Goal: Task Accomplishment & Management: Manage account settings

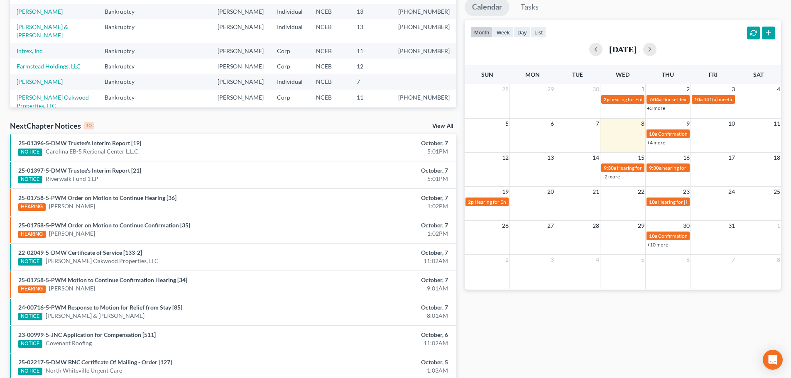
scroll to position [166, 0]
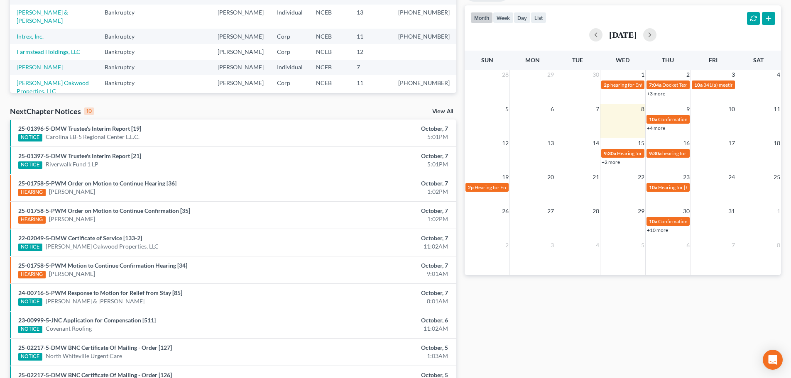
click at [141, 185] on link "25-01758-5-PWM Order on Motion to Continue Hearing [36]" at bounding box center [97, 183] width 158 height 7
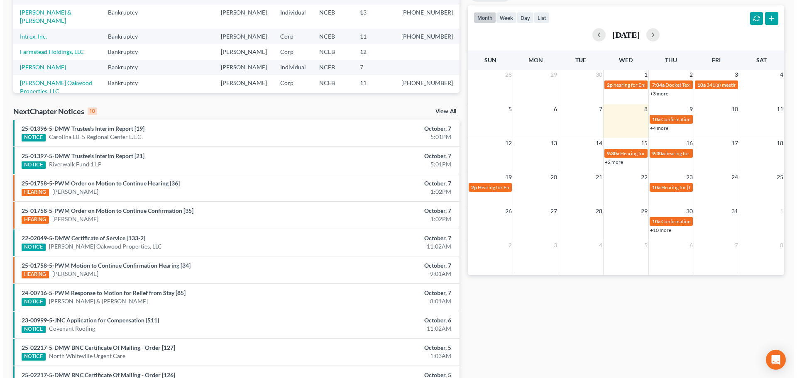
scroll to position [141, 0]
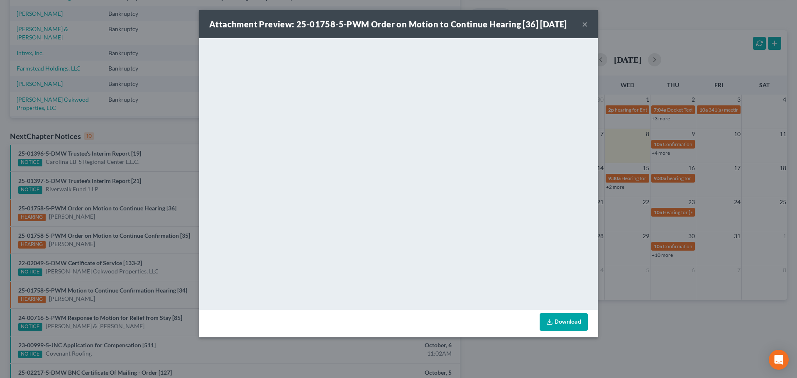
click at [582, 29] on button "×" at bounding box center [585, 24] width 6 height 10
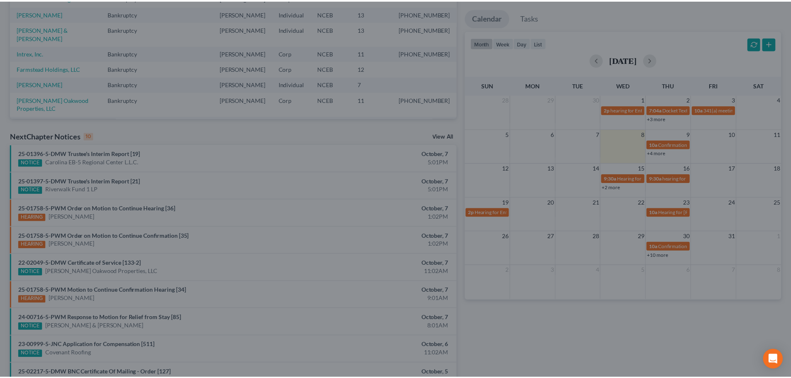
scroll to position [174, 0]
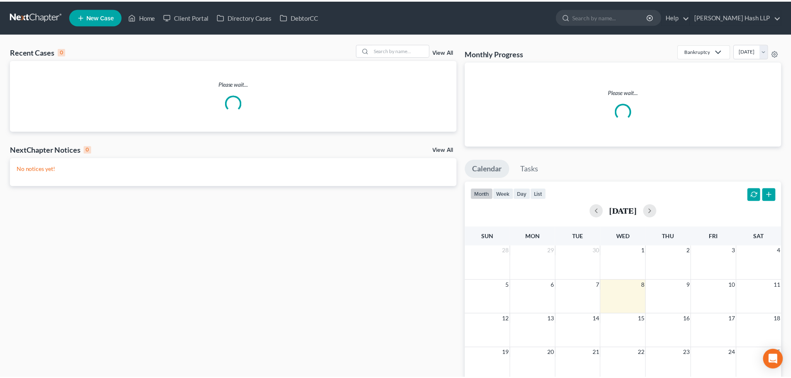
scroll to position [101, 0]
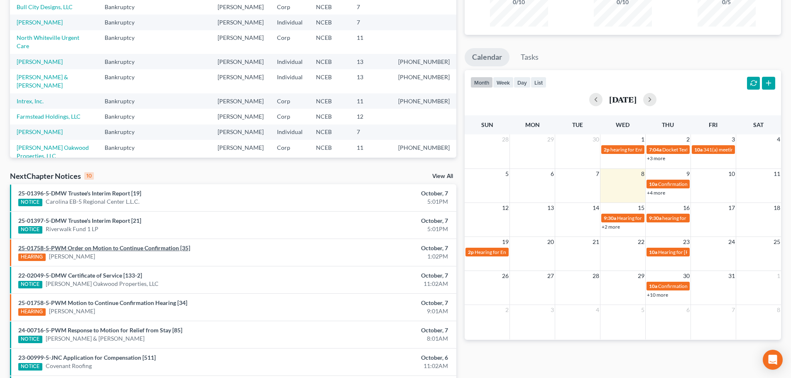
click at [111, 247] on link "25-01758-5-PWM Order on Motion to Continue Confirmation [35]" at bounding box center [104, 248] width 172 height 7
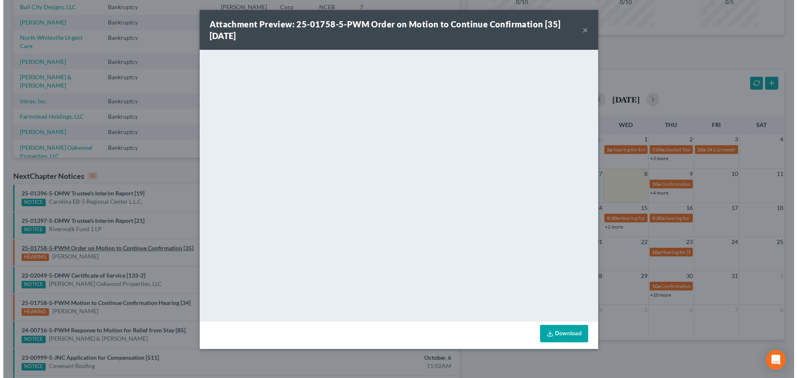
scroll to position [93, 0]
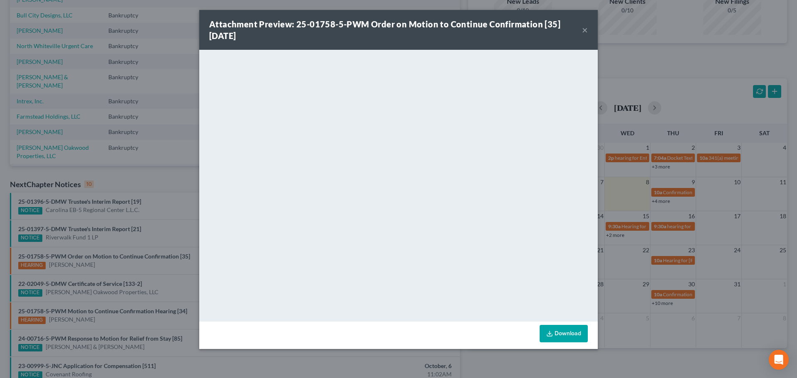
click at [585, 31] on button "×" at bounding box center [585, 30] width 6 height 10
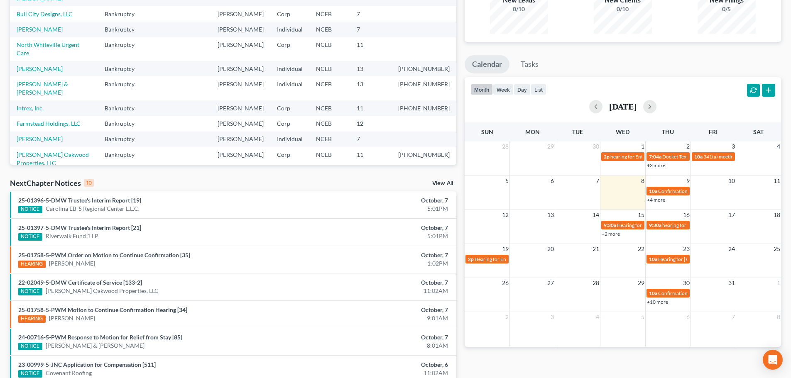
scroll to position [101, 0]
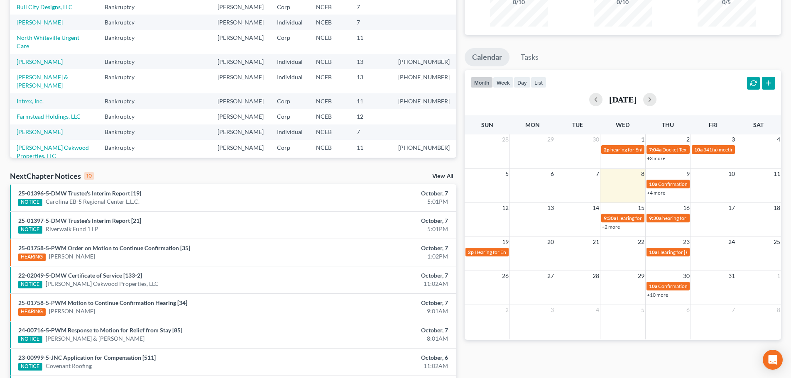
click at [435, 176] on link "View All" at bounding box center [442, 177] width 21 height 6
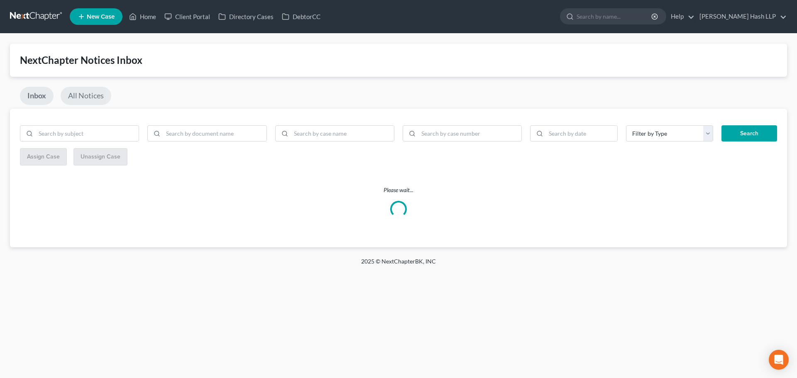
click at [83, 94] on link "All Notices" at bounding box center [86, 96] width 51 height 18
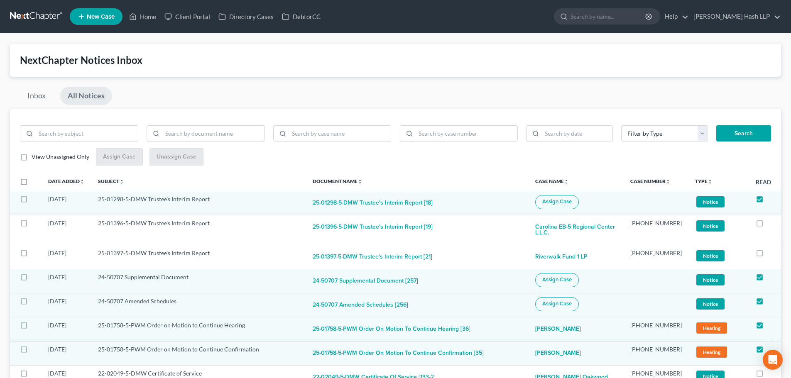
click at [32, 157] on label "View Unassigned Only" at bounding box center [61, 157] width 58 height 8
click at [35, 157] on input "View Unassigned Only" at bounding box center [37, 155] width 5 height 5
checkbox input "true"
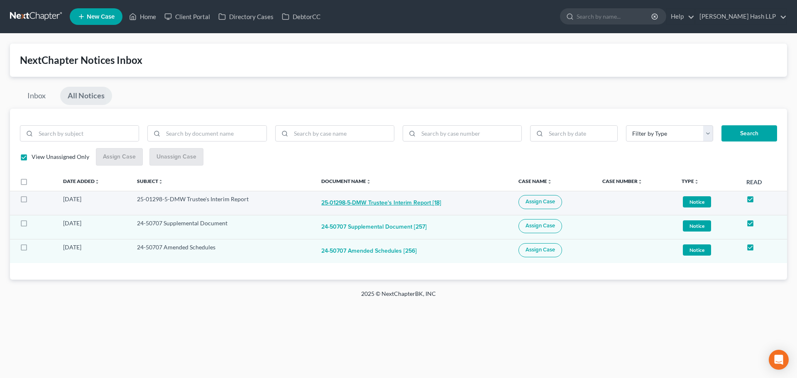
click at [375, 208] on button "25-01298-5-DMW Trustee's Interim Report [18]" at bounding box center [381, 203] width 120 height 17
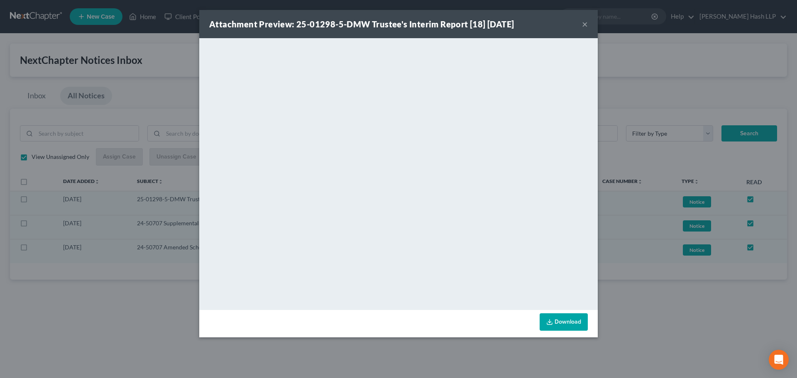
click at [585, 22] on button "×" at bounding box center [585, 24] width 6 height 10
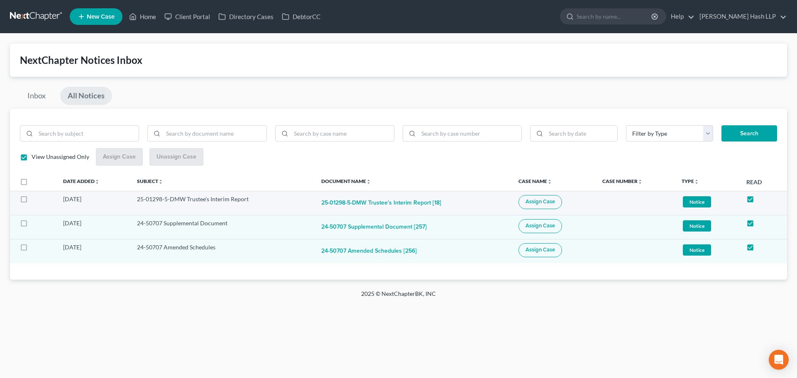
click at [536, 201] on span "Assign Case" at bounding box center [540, 201] width 29 height 7
checkbox input "true"
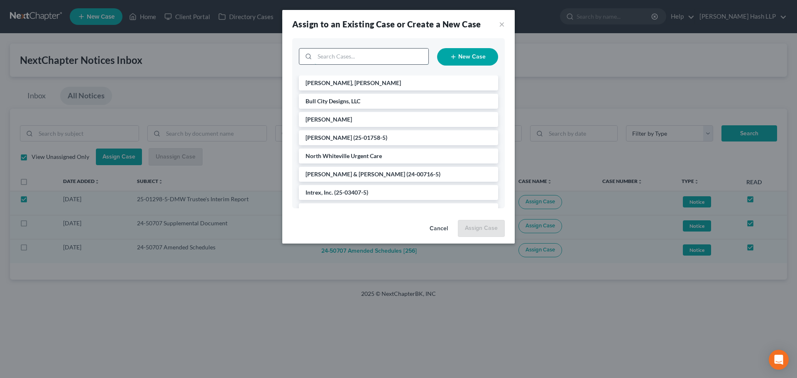
click at [362, 59] on input "search" at bounding box center [372, 57] width 114 height 16
type input "bru"
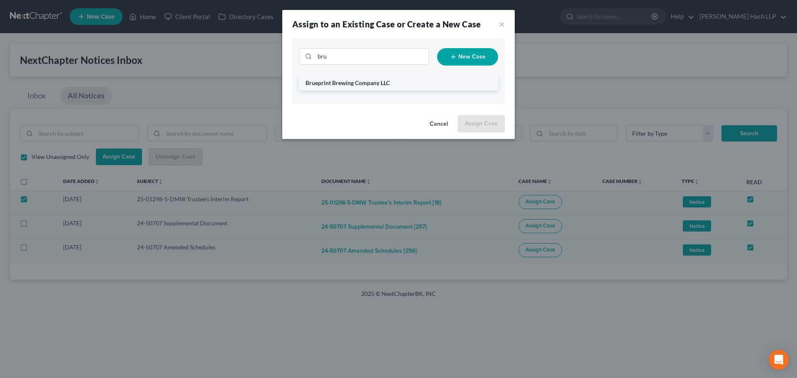
click at [351, 81] on span "Brueprint Brewing Company LLC" at bounding box center [348, 82] width 84 height 7
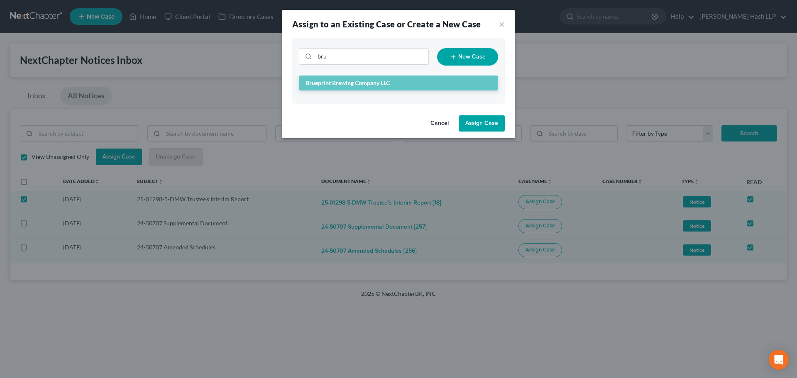
click at [485, 125] on button "Assign Case" at bounding box center [482, 123] width 46 height 17
checkbox input "false"
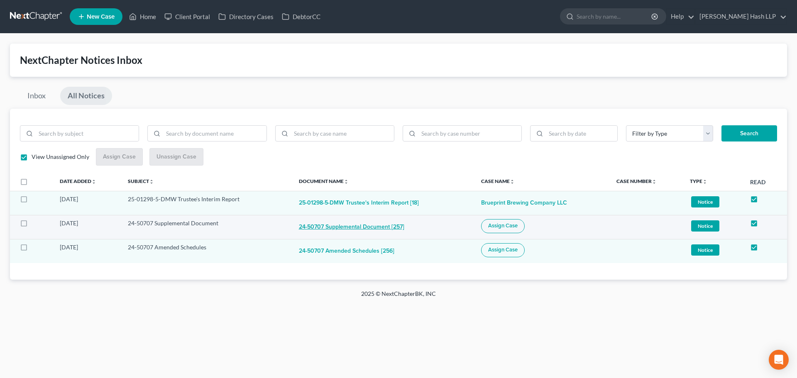
click at [347, 227] on button "24-50707 Supplemental Document [257]" at bounding box center [351, 227] width 105 height 17
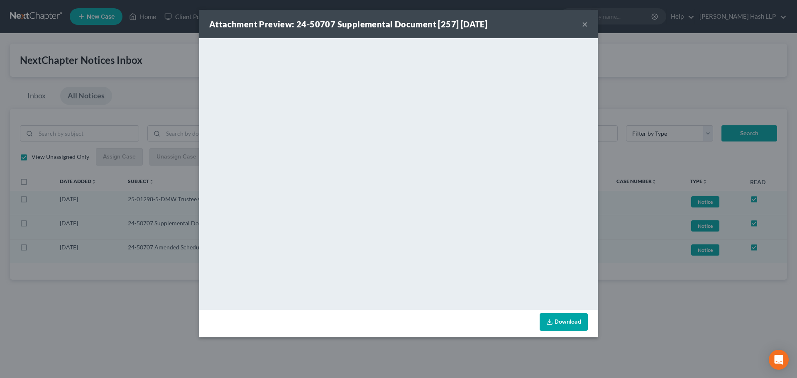
click at [586, 22] on button "×" at bounding box center [585, 24] width 6 height 10
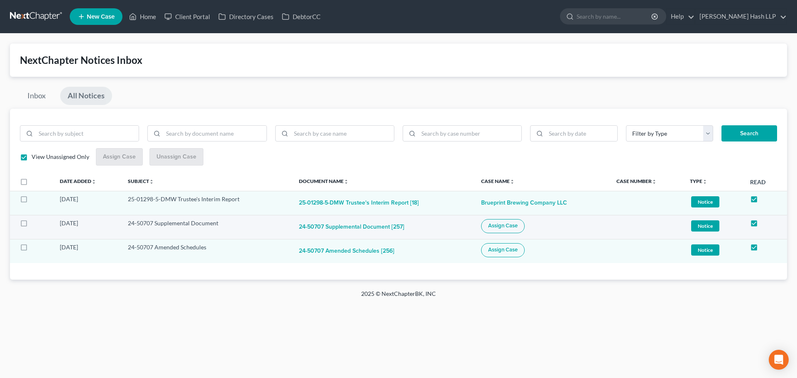
click at [32, 225] on label at bounding box center [32, 225] width 0 height 0
click at [35, 225] on input "checkbox" at bounding box center [37, 221] width 5 height 5
checkbox input "true"
click at [32, 250] on label at bounding box center [32, 250] width 0 height 0
click at [35, 247] on input "checkbox" at bounding box center [37, 245] width 5 height 5
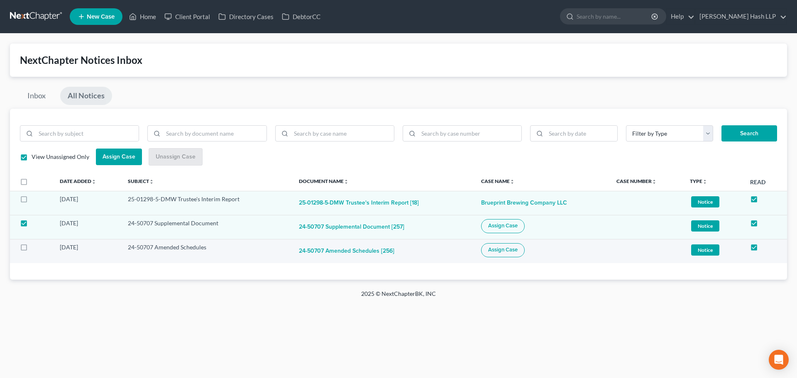
checkbox input "true"
click at [495, 225] on span "Assign Case" at bounding box center [502, 226] width 29 height 7
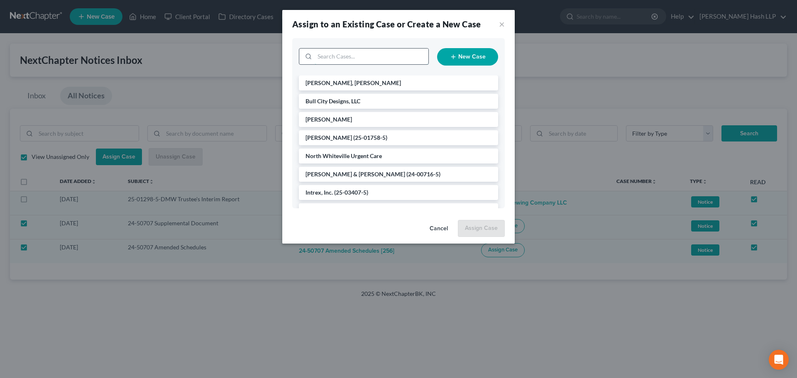
click at [357, 56] on input "search" at bounding box center [372, 57] width 114 height 16
type input "entec"
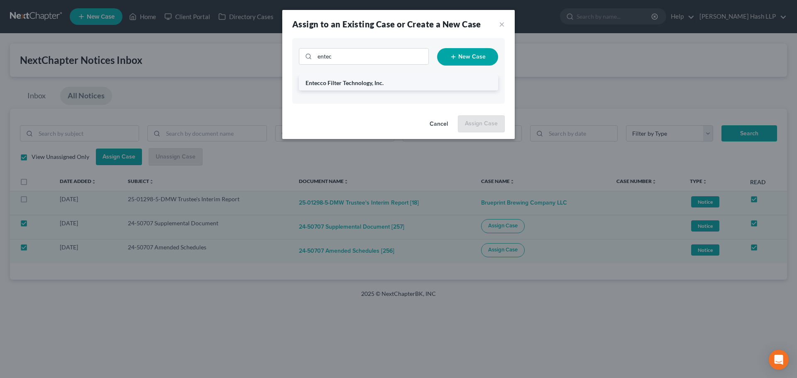
drag, startPoint x: 337, startPoint y: 82, endPoint x: 394, endPoint y: 93, distance: 58.2
click at [338, 82] on span "Entecco Filter Technology, Inc." at bounding box center [345, 82] width 78 height 7
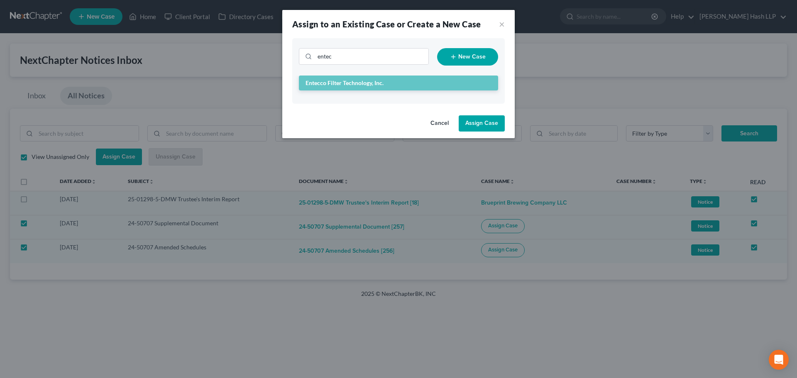
click at [481, 113] on div "Cancel Assign Case" at bounding box center [398, 125] width 233 height 27
click at [480, 120] on button "Assign Case" at bounding box center [482, 123] width 46 height 17
checkbox input "false"
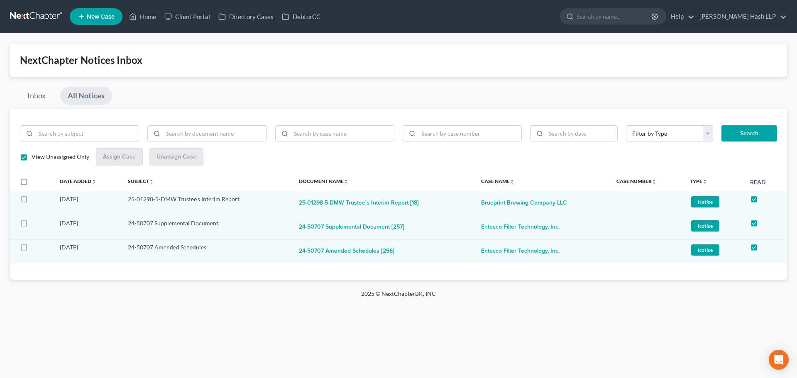
click at [94, 96] on link "All Notices" at bounding box center [86, 96] width 52 height 18
checkbox input "false"
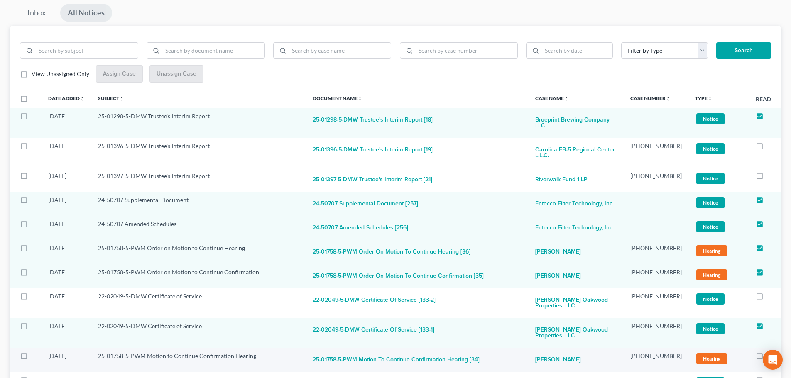
scroll to position [125, 0]
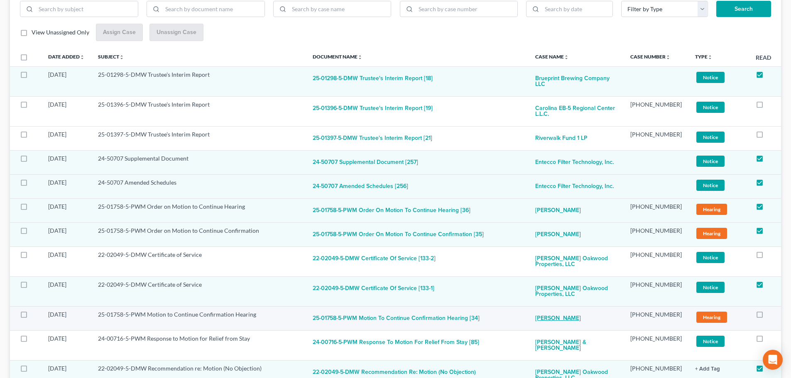
click at [550, 319] on link "[PERSON_NAME]" at bounding box center [558, 319] width 46 height 17
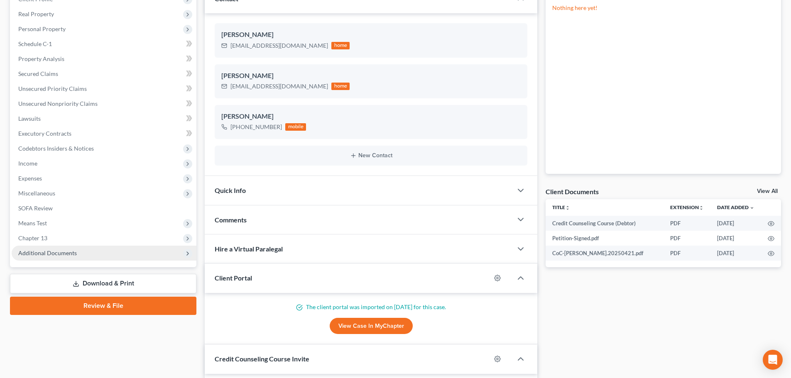
click at [77, 255] on span "Additional Documents" at bounding box center [104, 253] width 185 height 15
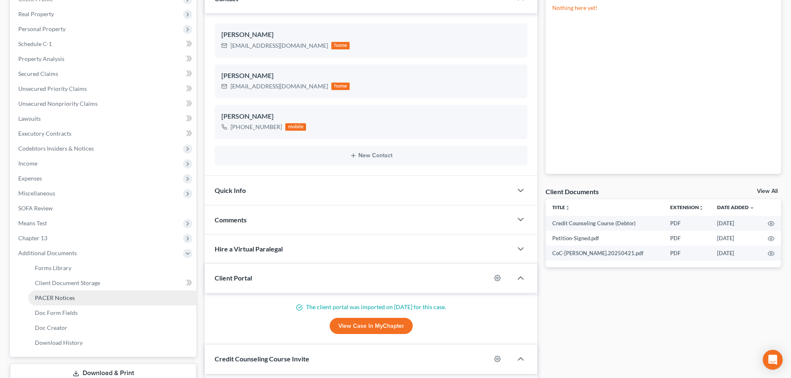
click at [70, 297] on span "PACER Notices" at bounding box center [55, 297] width 40 height 7
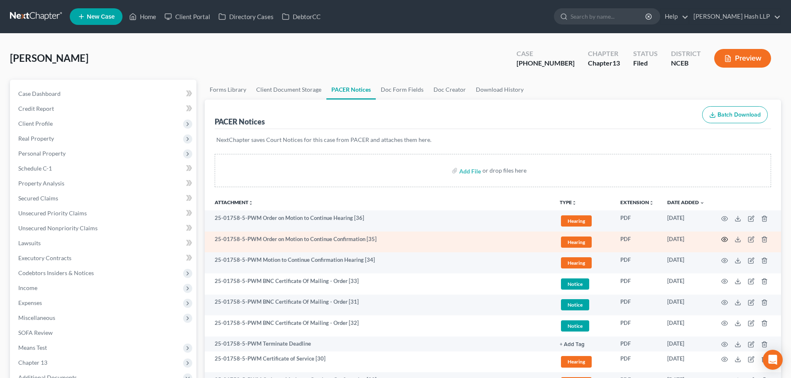
click at [725, 238] on icon "button" at bounding box center [724, 239] width 7 height 7
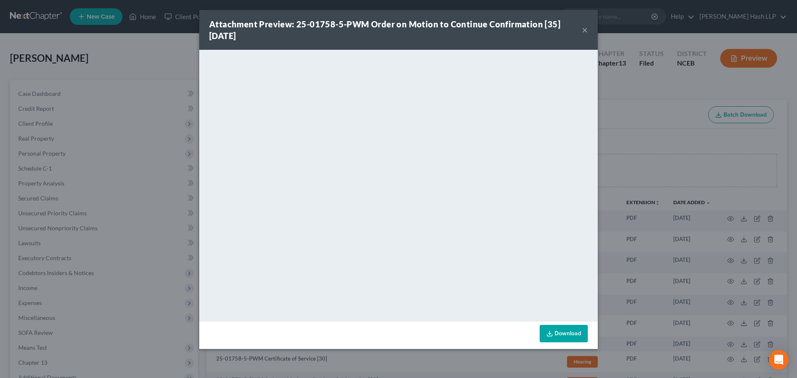
click at [583, 30] on button "×" at bounding box center [585, 30] width 6 height 10
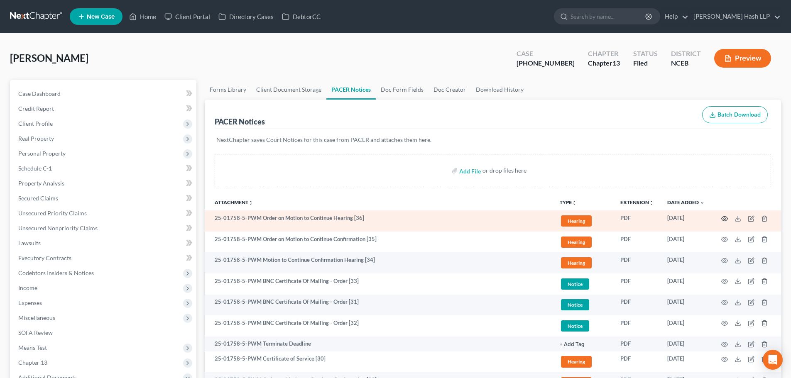
click at [724, 218] on circle "button" at bounding box center [725, 219] width 2 height 2
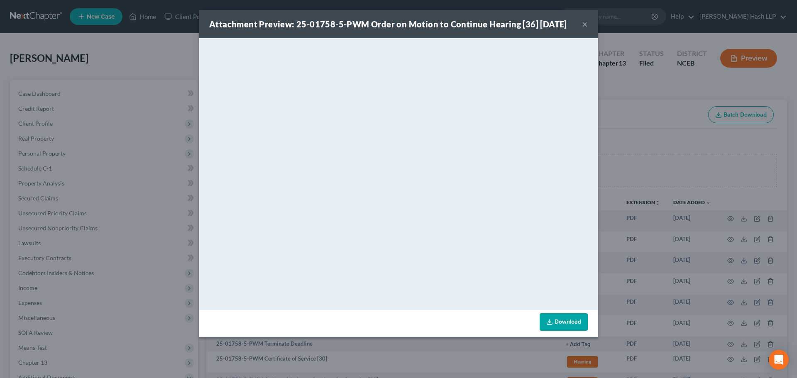
click at [586, 29] on button "×" at bounding box center [585, 24] width 6 height 10
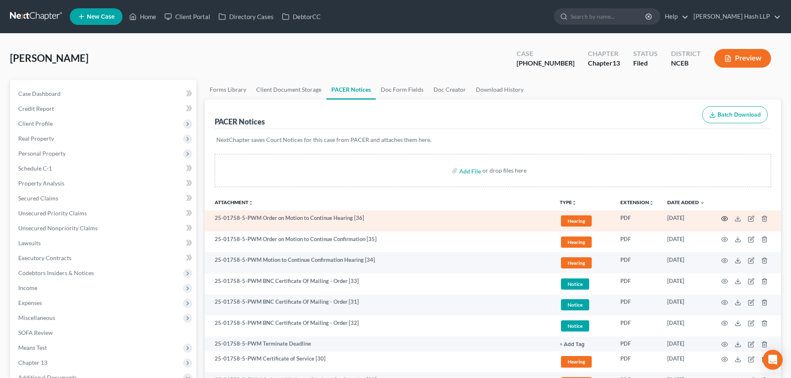
click at [724, 218] on circle "button" at bounding box center [725, 219] width 2 height 2
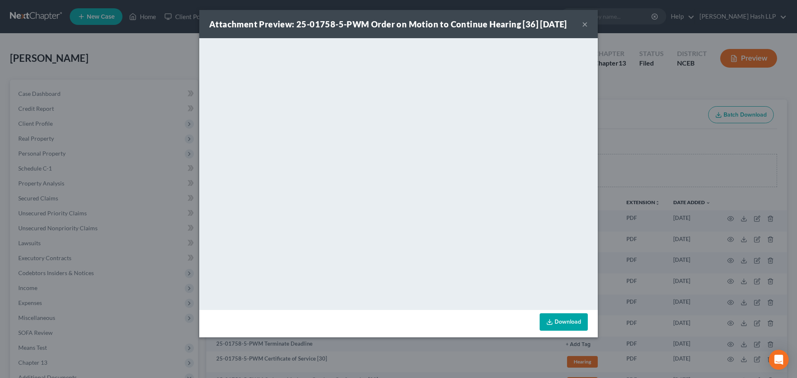
click at [585, 27] on button "×" at bounding box center [585, 24] width 6 height 10
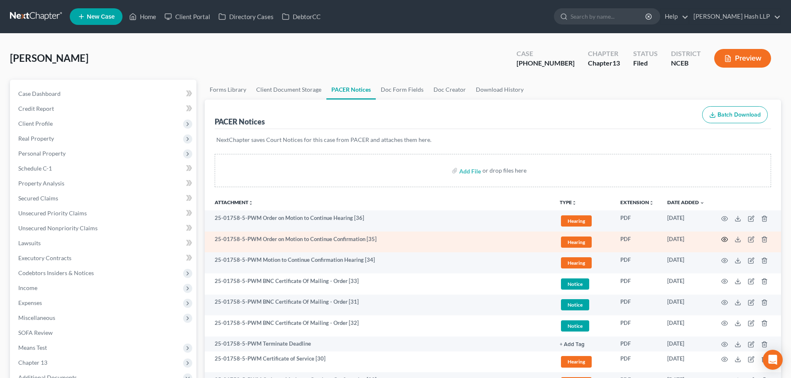
click at [725, 242] on icon "button" at bounding box center [725, 239] width 6 height 5
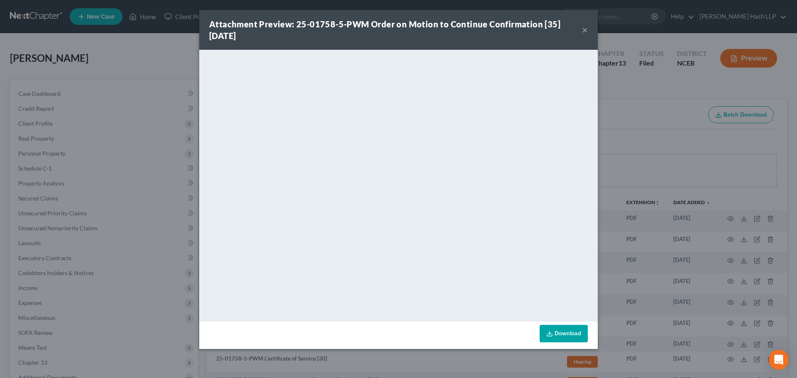
click at [586, 31] on button "×" at bounding box center [585, 30] width 6 height 10
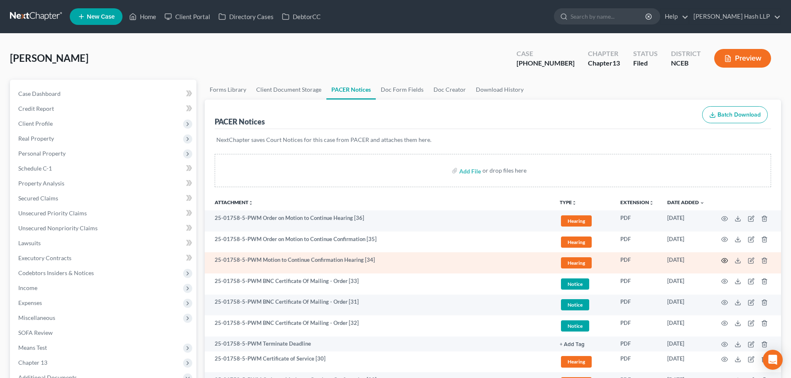
click at [723, 261] on icon "button" at bounding box center [724, 260] width 7 height 7
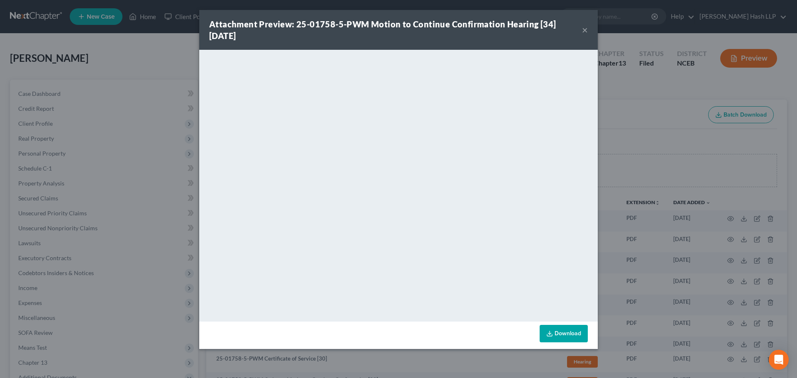
click at [585, 30] on button "×" at bounding box center [585, 30] width 6 height 10
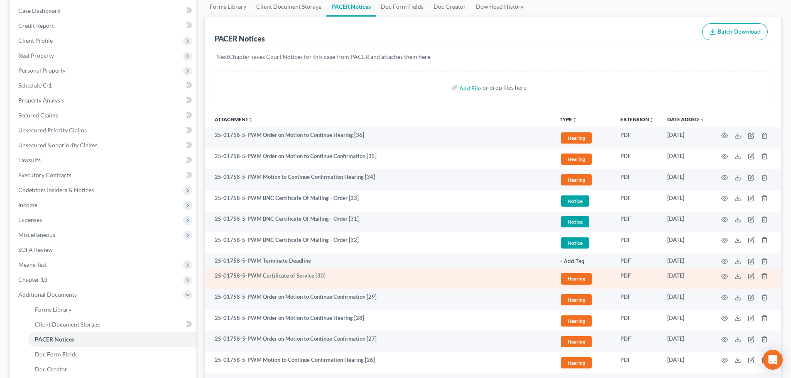
scroll to position [125, 0]
